Goal: Answer question/provide support: Share knowledge or assist other users

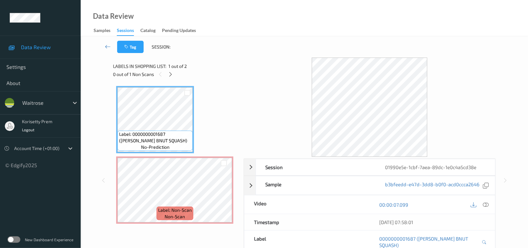
click at [285, 46] on div "Tag Session:" at bounding box center [304, 46] width 421 height 21
click at [315, 6] on div "Data Review Samples Sessions Catalog Pending Updates" at bounding box center [305, 18] width 448 height 36
click at [168, 74] on icon at bounding box center [170, 74] width 5 height 6
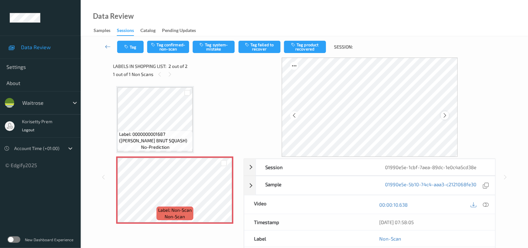
click at [444, 117] on icon at bounding box center [444, 115] width 5 height 6
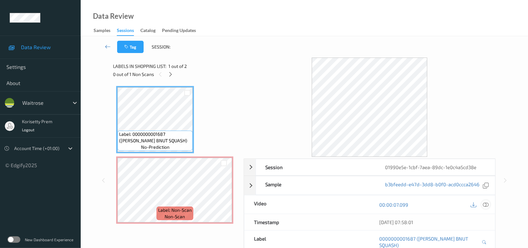
click at [489, 204] on icon at bounding box center [486, 205] width 6 height 6
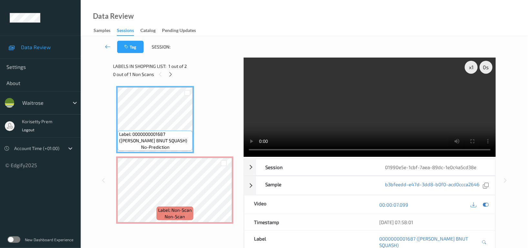
click at [341, 106] on video at bounding box center [370, 106] width 252 height 99
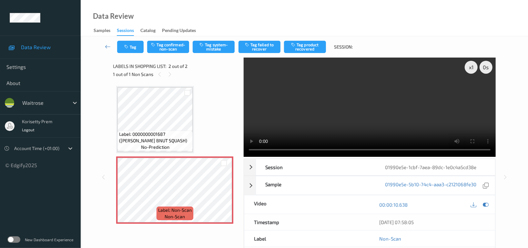
click at [287, 113] on video at bounding box center [370, 106] width 252 height 99
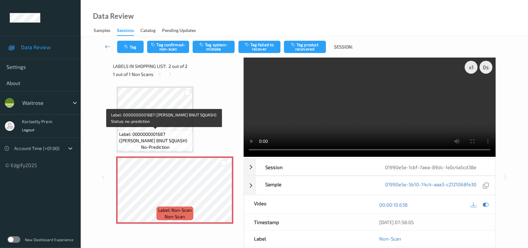
click at [159, 135] on span "Label: 0000000001687 (WR ESS BNUT SQUASH)" at bounding box center [155, 137] width 72 height 13
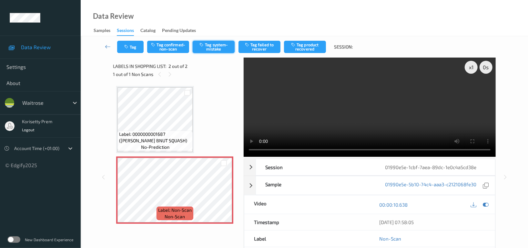
click at [219, 50] on button "Tag system-mistake" at bounding box center [214, 47] width 42 height 12
click at [134, 48] on button "Tag" at bounding box center [130, 47] width 26 height 12
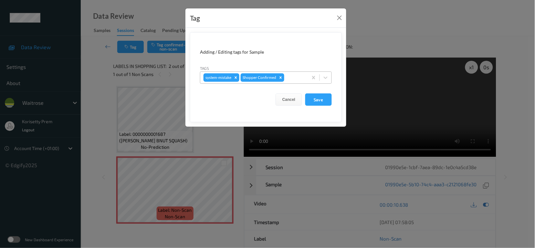
click at [296, 78] on div at bounding box center [295, 78] width 19 height 8
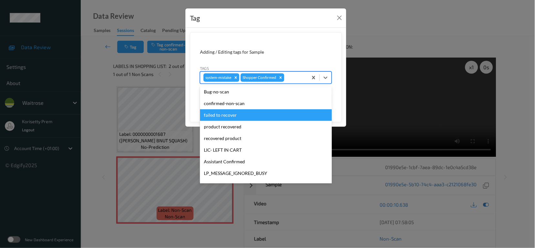
scroll to position [138, 0]
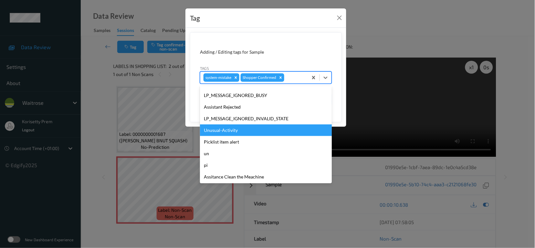
click at [234, 131] on div "Unusual-Activity" at bounding box center [266, 130] width 132 height 12
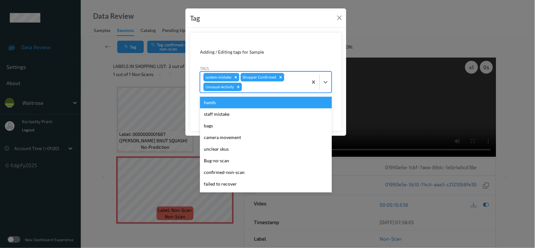
click at [263, 88] on div at bounding box center [273, 87] width 61 height 8
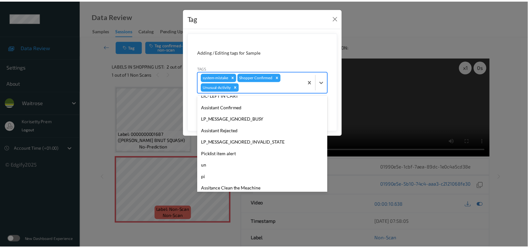
scroll to position [126, 0]
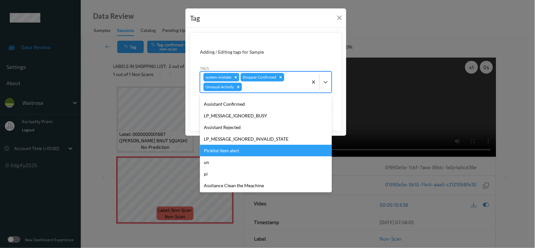
click at [234, 153] on div "Picklist item alert" at bounding box center [266, 151] width 132 height 12
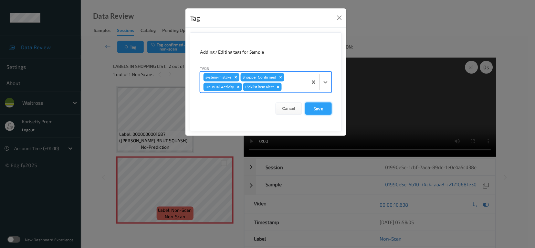
click at [321, 107] on button "Save" at bounding box center [318, 108] width 26 height 12
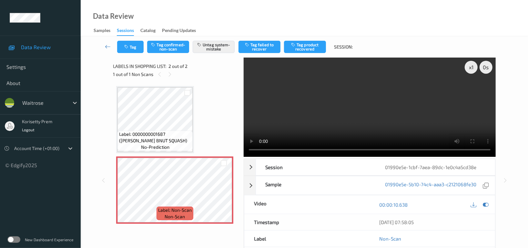
click at [393, 97] on video at bounding box center [370, 106] width 252 height 99
click at [332, 113] on video at bounding box center [370, 106] width 252 height 99
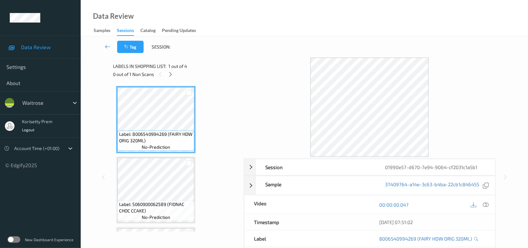
click at [298, 59] on div at bounding box center [370, 106] width 252 height 99
click at [171, 73] on icon at bounding box center [170, 74] width 5 height 6
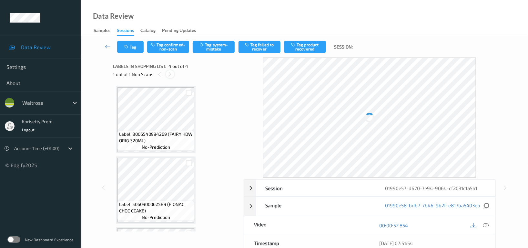
scroll to position [135, 0]
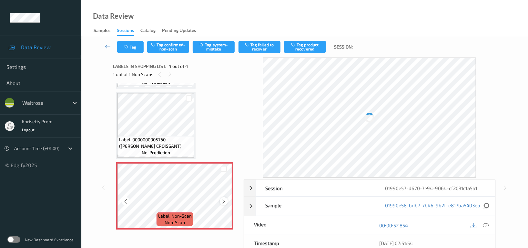
click at [224, 198] on icon at bounding box center [223, 201] width 5 height 6
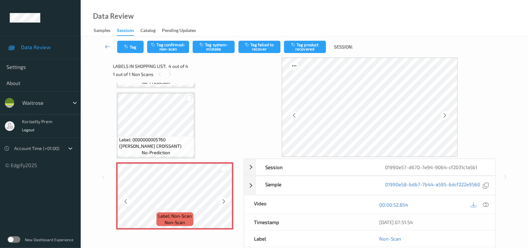
click at [224, 198] on icon at bounding box center [223, 201] width 5 height 6
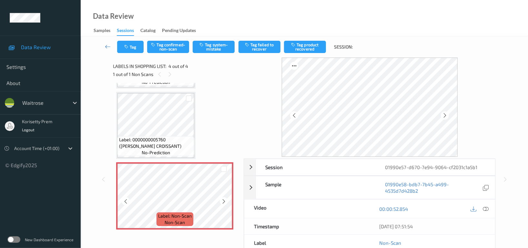
click at [224, 198] on icon at bounding box center [223, 201] width 5 height 6
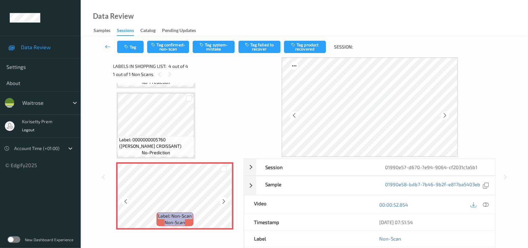
click at [224, 198] on icon at bounding box center [223, 201] width 5 height 6
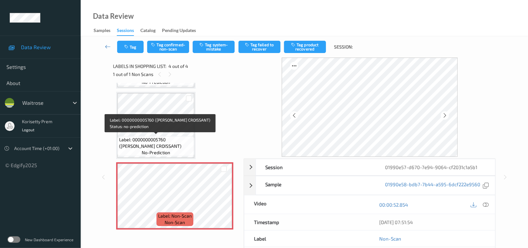
click at [164, 139] on span "Label: 0000000005760 (WR ALMOND CROISSANT)" at bounding box center [156, 142] width 74 height 13
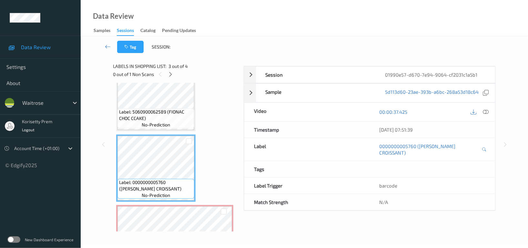
scroll to position [92, 0]
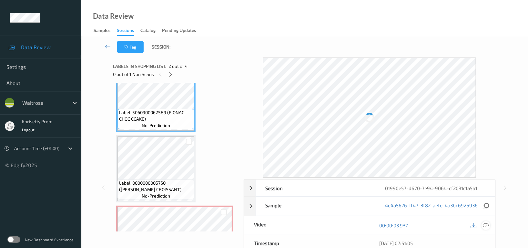
click at [488, 225] on icon at bounding box center [486, 225] width 6 height 6
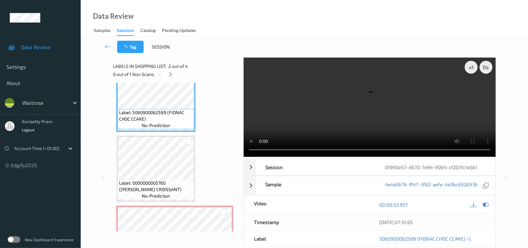
click at [287, 107] on video at bounding box center [370, 106] width 252 height 99
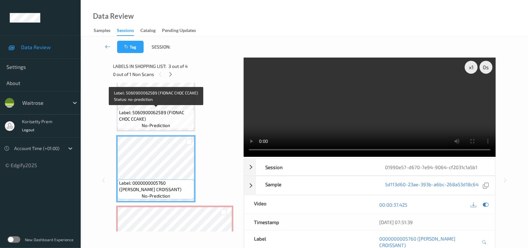
click at [157, 118] on span "Label: 5060900062589 (FIONAC CHOC CCAKE)" at bounding box center [156, 115] width 74 height 13
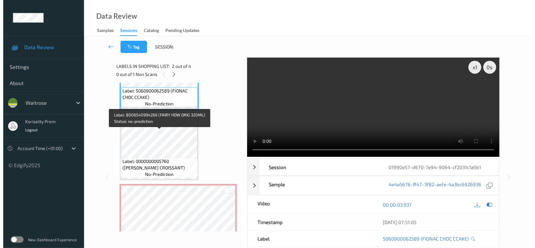
scroll to position [135, 0]
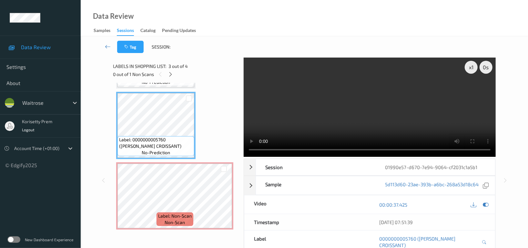
click at [419, 105] on video at bounding box center [370, 106] width 252 height 99
click at [292, 104] on video at bounding box center [370, 106] width 252 height 99
click at [394, 111] on video at bounding box center [370, 106] width 252 height 99
click at [341, 117] on video at bounding box center [370, 106] width 252 height 99
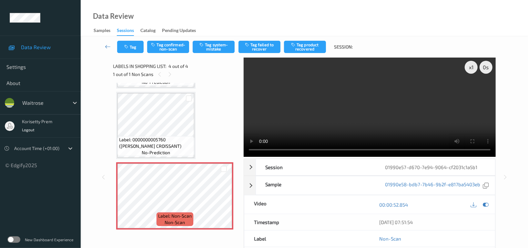
click at [403, 82] on video at bounding box center [370, 106] width 252 height 99
click at [367, 109] on video at bounding box center [370, 106] width 252 height 99
click at [212, 47] on button "Tag system-mistake" at bounding box center [214, 47] width 42 height 12
click at [131, 48] on button "Tag" at bounding box center [130, 47] width 26 height 12
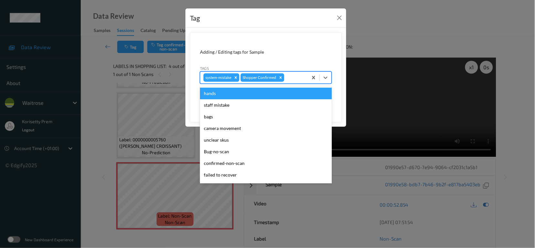
click at [303, 81] on div at bounding box center [295, 78] width 19 height 8
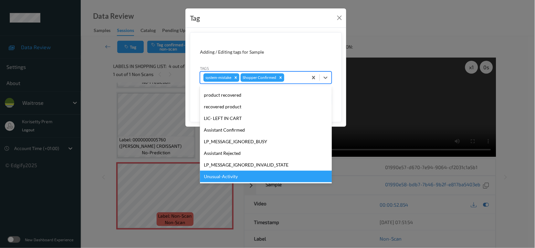
scroll to position [138, 0]
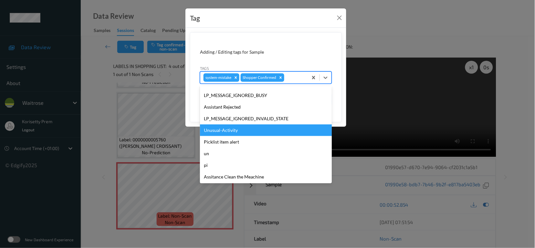
click at [220, 131] on div "Unusual-Activity" at bounding box center [266, 130] width 132 height 12
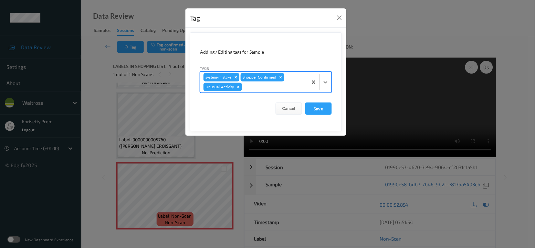
click at [246, 91] on div "system-mistake Shopper Confirmed Unusual-Activity" at bounding box center [254, 82] width 108 height 21
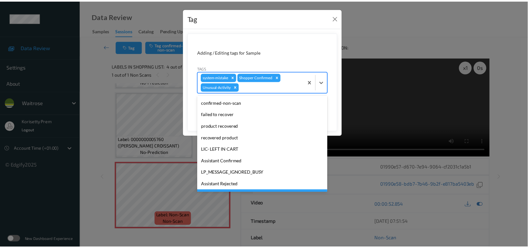
scroll to position [126, 0]
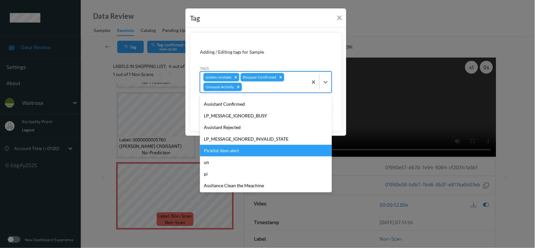
click at [227, 151] on div "Picklist item alert" at bounding box center [266, 151] width 132 height 12
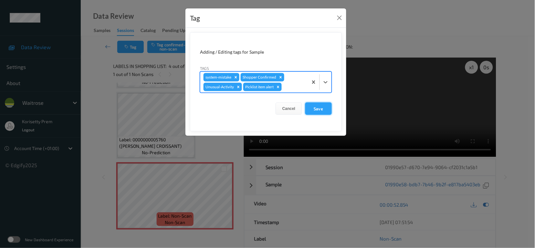
click at [317, 109] on button "Save" at bounding box center [318, 108] width 26 height 12
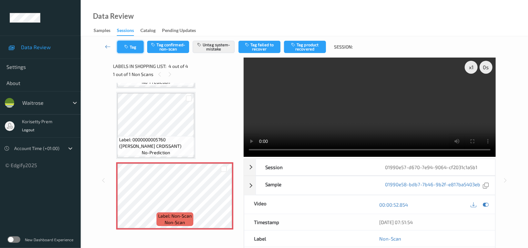
click at [135, 41] on button "Tag" at bounding box center [130, 47] width 26 height 12
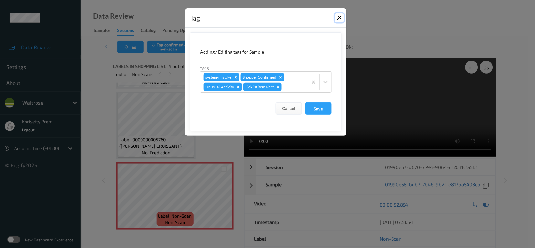
click at [338, 14] on button "Close" at bounding box center [339, 17] width 9 height 9
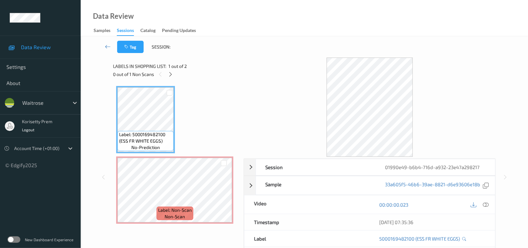
click at [266, 45] on div "Tag Session:" at bounding box center [304, 46] width 421 height 21
click at [171, 73] on icon at bounding box center [170, 74] width 5 height 6
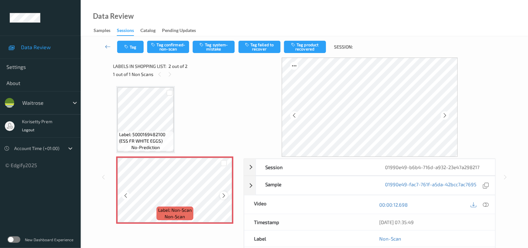
click at [224, 192] on icon at bounding box center [223, 195] width 5 height 6
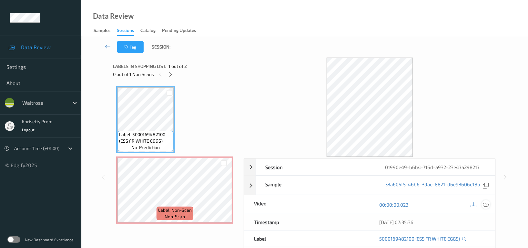
click at [488, 205] on icon at bounding box center [486, 205] width 6 height 6
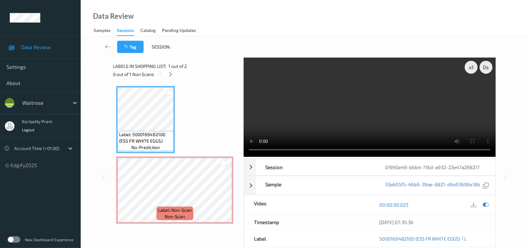
click at [311, 125] on video at bounding box center [370, 106] width 252 height 99
click at [329, 120] on video at bounding box center [370, 106] width 252 height 99
click at [324, 109] on video at bounding box center [370, 106] width 252 height 99
click at [357, 115] on video at bounding box center [370, 106] width 252 height 99
click at [368, 113] on video at bounding box center [370, 106] width 252 height 99
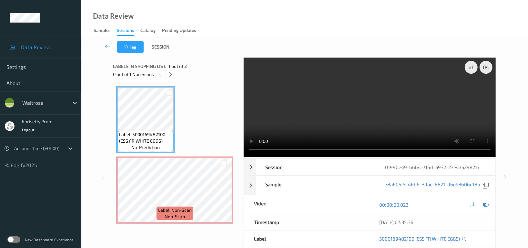
click at [315, 118] on video at bounding box center [370, 106] width 252 height 99
click at [229, 166] on div at bounding box center [224, 163] width 16 height 11
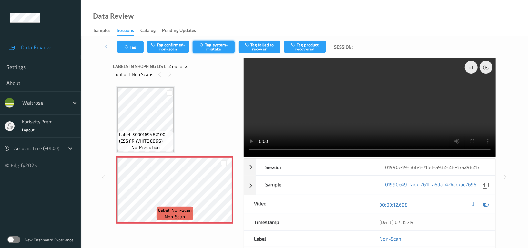
click at [201, 47] on button "Tag system-mistake" at bounding box center [214, 47] width 42 height 12
click at [128, 49] on button "Tag" at bounding box center [130, 47] width 26 height 12
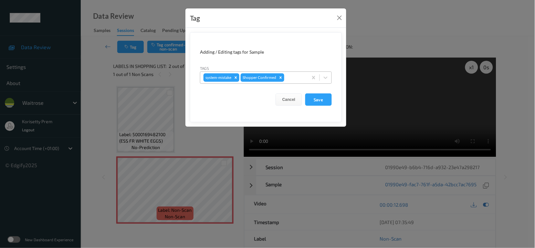
click at [303, 79] on div at bounding box center [295, 78] width 19 height 8
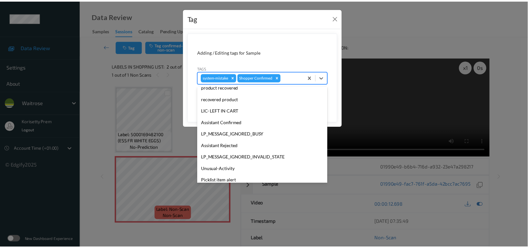
scroll to position [138, 0]
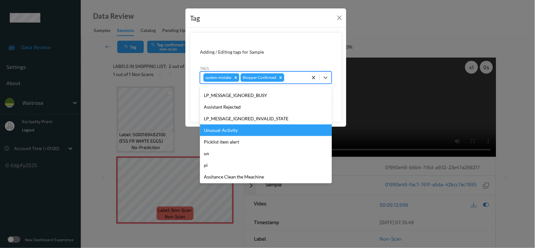
click at [230, 134] on div "Unusual-Activity" at bounding box center [266, 130] width 132 height 12
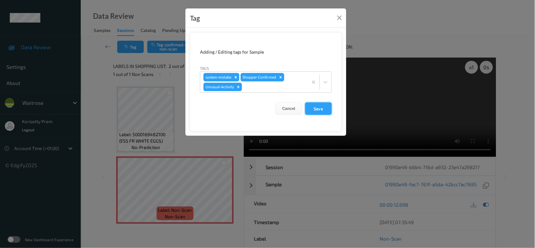
click at [317, 107] on button "Save" at bounding box center [318, 108] width 26 height 12
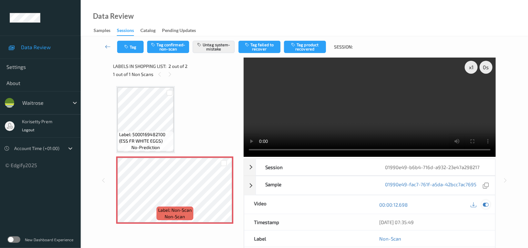
click at [484, 202] on icon at bounding box center [486, 205] width 6 height 6
